Goal: Transaction & Acquisition: Book appointment/travel/reservation

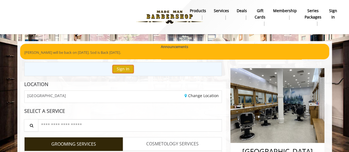
click at [130, 69] on button "Sign In" at bounding box center [123, 69] width 21 height 8
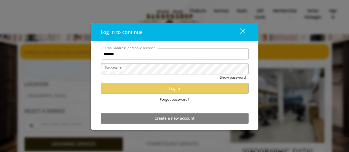
type input "**********"
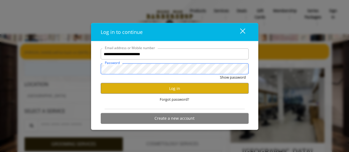
click at [220, 74] on button "Show password" at bounding box center [233, 77] width 26 height 6
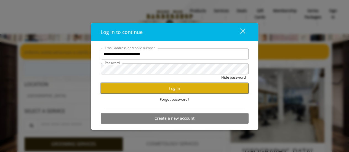
click at [160, 90] on button "Log in" at bounding box center [175, 88] width 148 height 11
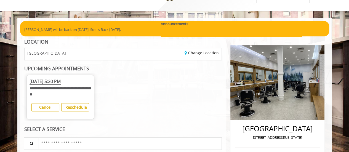
scroll to position [55, 0]
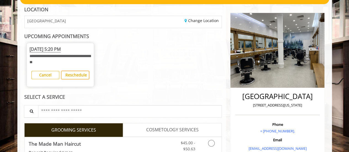
click at [75, 78] on button "Reschedule" at bounding box center [75, 75] width 28 height 8
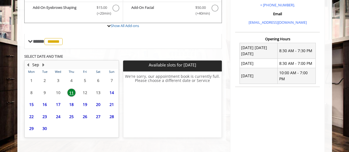
scroll to position [193, 0]
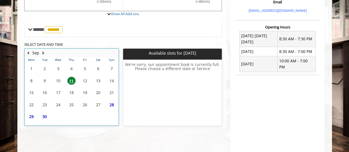
click at [45, 91] on table "Mon Tue Wed Thu Fri Sat Sun 1 2 3 4 5 6 7 8 9 10 11 12 13 14 15 16 17 18 19 20 …" at bounding box center [72, 91] width 94 height 68
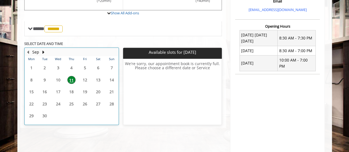
scroll to position [214, 0]
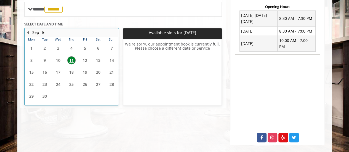
click at [74, 71] on table "Mon Tue Wed Thu Fri Sat Sun 1 2 3 4 5 6 7 8 9 10 11 12 13 14 15 16 17 18 19 20 …" at bounding box center [72, 71] width 94 height 68
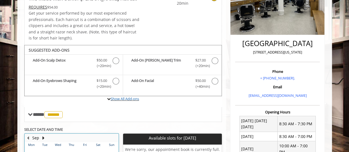
scroll to position [131, 0]
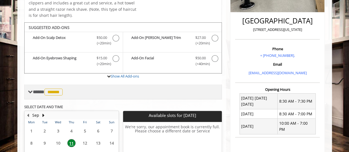
click at [34, 91] on span "**** ****** ********" at bounding box center [48, 91] width 31 height 5
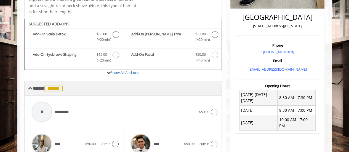
scroll to position [103, 0]
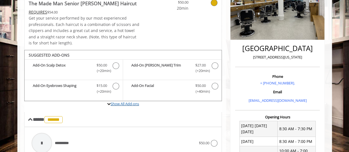
click at [117, 105] on link "Show All Add-ons" at bounding box center [125, 103] width 28 height 5
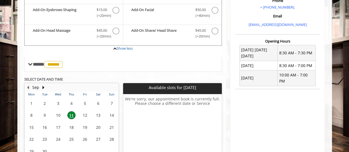
scroll to position [214, 0]
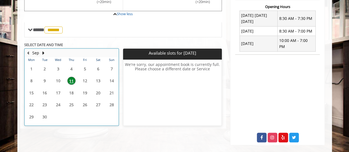
click at [50, 94] on table "Mon Tue Wed Thu Fri Sat Sun 1 2 3 4 5 6 7 8 9 10 11 12 13 14 15 16 17 18 19 20 …" at bounding box center [72, 91] width 94 height 68
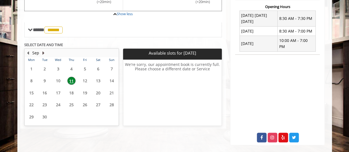
click at [42, 52] on button "Next Month" at bounding box center [43, 53] width 4 height 6
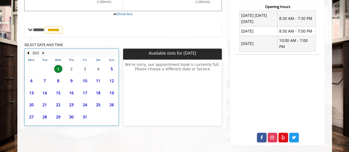
click at [25, 52] on td "Oct" at bounding box center [69, 53] width 89 height 8
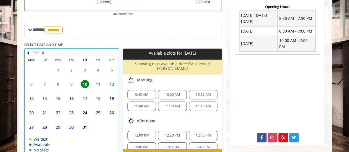
click at [30, 52] on div "Oct" at bounding box center [35, 52] width 11 height 7
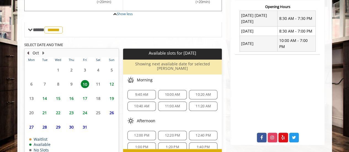
click at [28, 52] on button "Previous Month" at bounding box center [28, 53] width 4 height 6
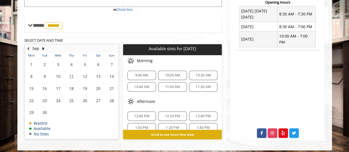
scroll to position [221, 0]
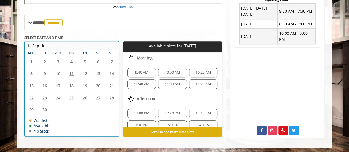
click at [72, 75] on table "Mon Tue Wed Thu Fri Sat Sun 1 2 3 4 5 6 7 8 9 10 11 12 13 14 15 16 17 18 19 20 …" at bounding box center [72, 93] width 94 height 86
click at [92, 72] on table "Mon Tue Wed Thu Fri Sat Sun 1 2 3 4 5 6 7 8 9 10 11 12 13 14 15 16 17 18 19 20 …" at bounding box center [72, 93] width 94 height 86
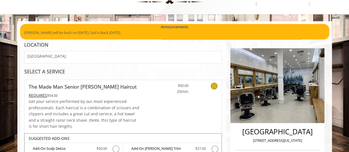
scroll to position [0, 0]
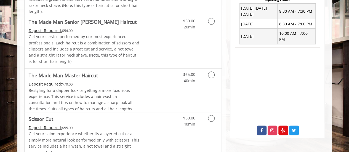
scroll to position [55, 0]
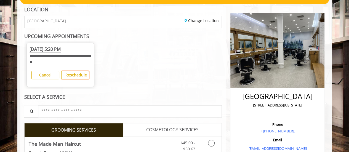
click at [82, 74] on b "Reschedule" at bounding box center [76, 74] width 22 height 5
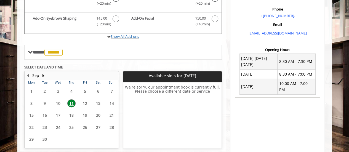
scroll to position [153, 0]
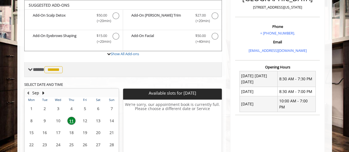
click at [56, 73] on span "******" at bounding box center [53, 69] width 18 height 7
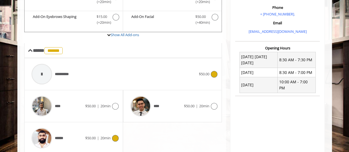
scroll to position [181, 0]
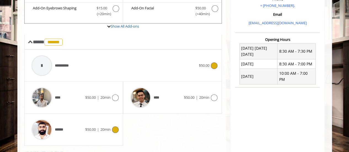
click at [135, 56] on div "**********" at bounding box center [114, 65] width 170 height 26
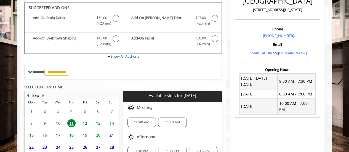
scroll to position [178, 0]
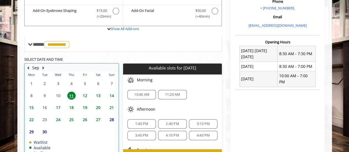
click at [45, 106] on table "Mon Tue Wed Thu Fri Sat Sun 1 2 3 4 5 6 7 8 9 10 11 12 13 14 15 16 17 18 19 20 …" at bounding box center [72, 115] width 94 height 86
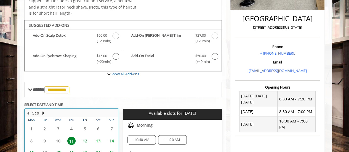
scroll to position [126, 0]
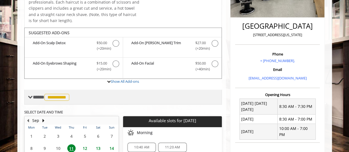
click at [56, 100] on span "**********" at bounding box center [56, 97] width 25 height 7
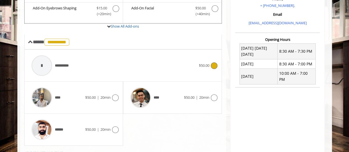
scroll to position [236, 0]
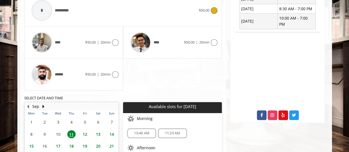
click at [85, 133] on span "12" at bounding box center [85, 134] width 8 height 8
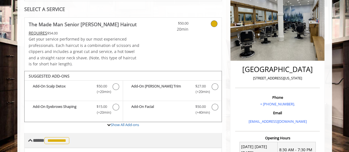
scroll to position [103, 0]
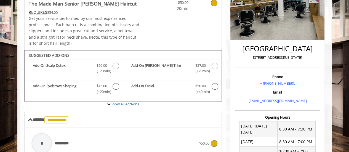
click at [122, 104] on link "Show All Add-ons" at bounding box center [125, 104] width 28 height 5
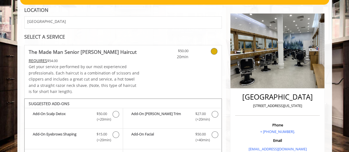
scroll to position [0, 0]
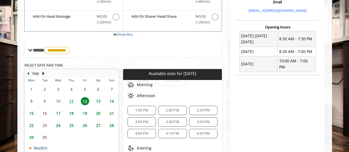
scroll to position [28, 0]
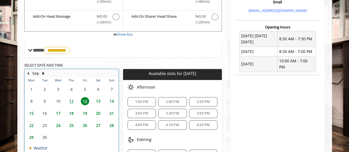
click at [45, 112] on table "Mon Tue Wed Thu Fri Sat Sun 1 2 3 4 5 6 7 8 9 10 11 12 13 14 15 16 17 18 19 20 …" at bounding box center [72, 121] width 94 height 86
click at [57, 112] on span "17" at bounding box center [58, 113] width 8 height 8
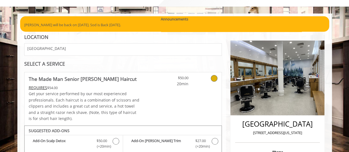
click at [214, 79] on div "**********" at bounding box center [123, 147] width 198 height 151
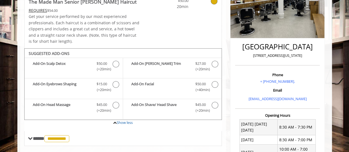
scroll to position [138, 0]
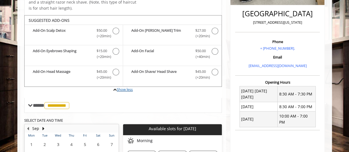
click at [127, 89] on link "Show less" at bounding box center [125, 89] width 16 height 5
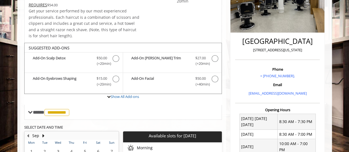
scroll to position [166, 0]
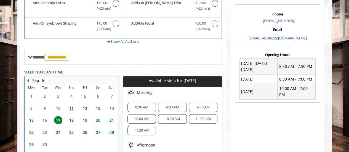
click at [45, 121] on table "Mon Tue Wed Thu Fri Sat Sun 1 2 3 4 5 6 7 8 9 10 11 12 13 14 15 16 17 18 19 20 …" at bounding box center [72, 128] width 94 height 86
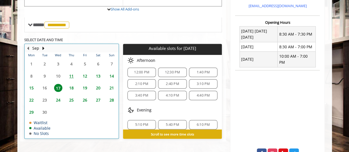
scroll to position [214, 0]
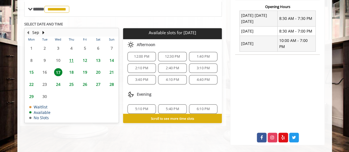
click at [73, 71] on span "18" at bounding box center [71, 72] width 8 height 8
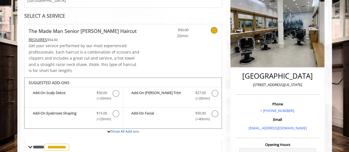
scroll to position [0, 0]
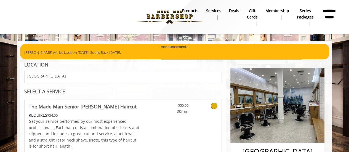
click at [178, 15] on img at bounding box center [170, 17] width 76 height 30
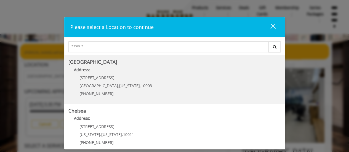
click at [92, 81] on div "60 E 8th St Manhattan , New York , 10003 (212) 598-1840" at bounding box center [111, 88] width 86 height 24
